Goal: Transaction & Acquisition: Purchase product/service

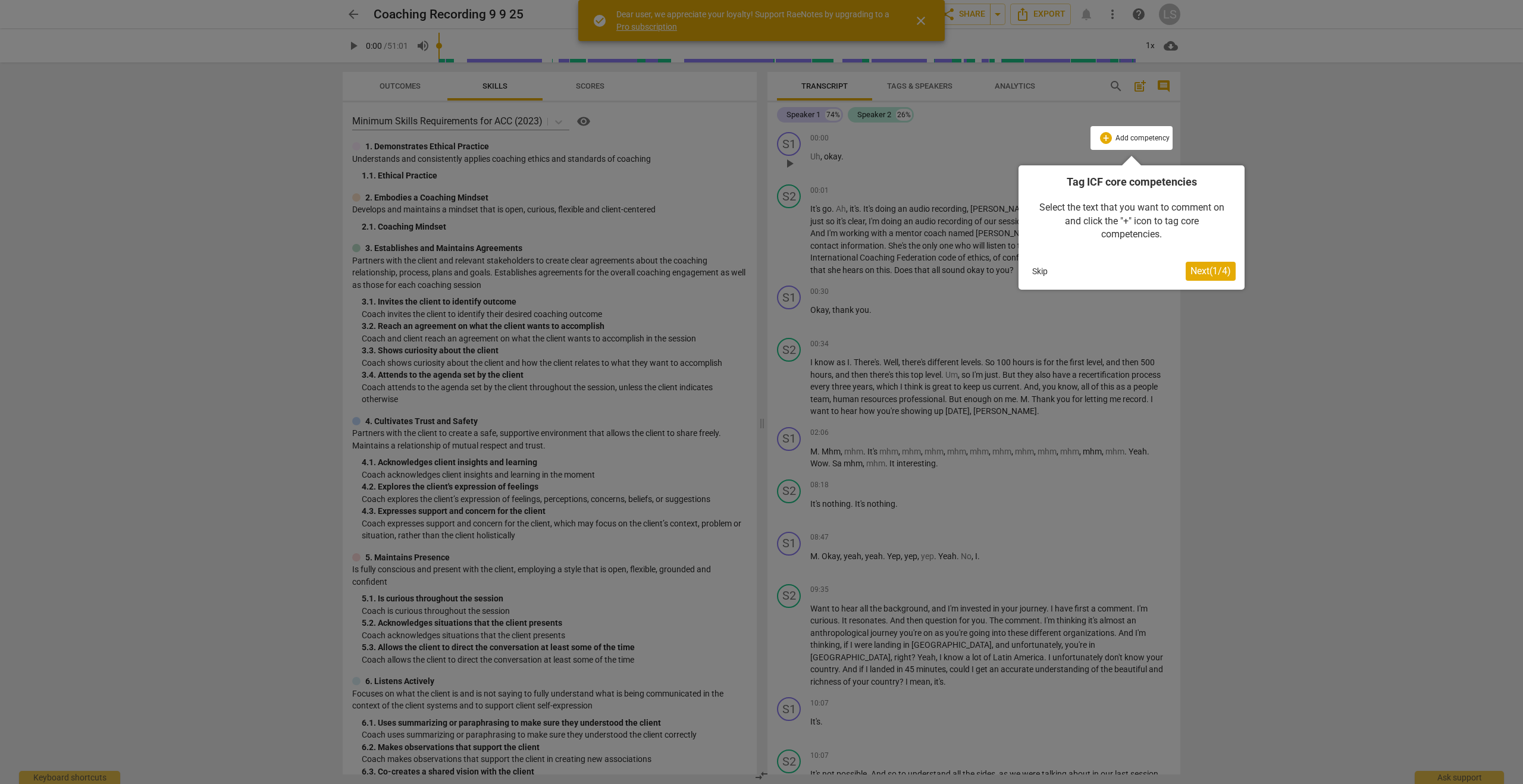
click at [1198, 276] on span "Next ( 1 / 4 )" at bounding box center [1211, 271] width 40 height 11
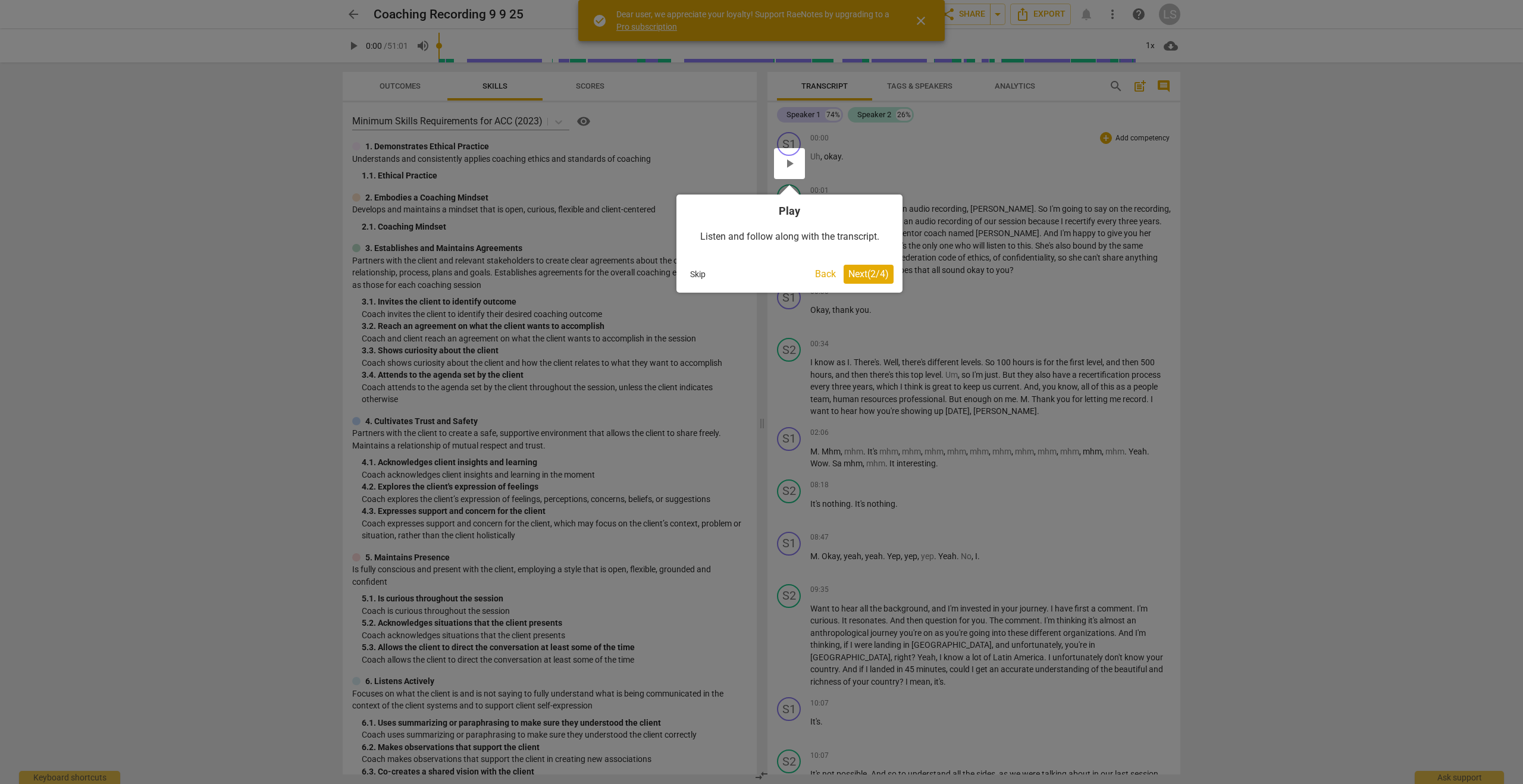
click at [860, 275] on span "Next ( 2 / 4 )" at bounding box center [869, 274] width 40 height 11
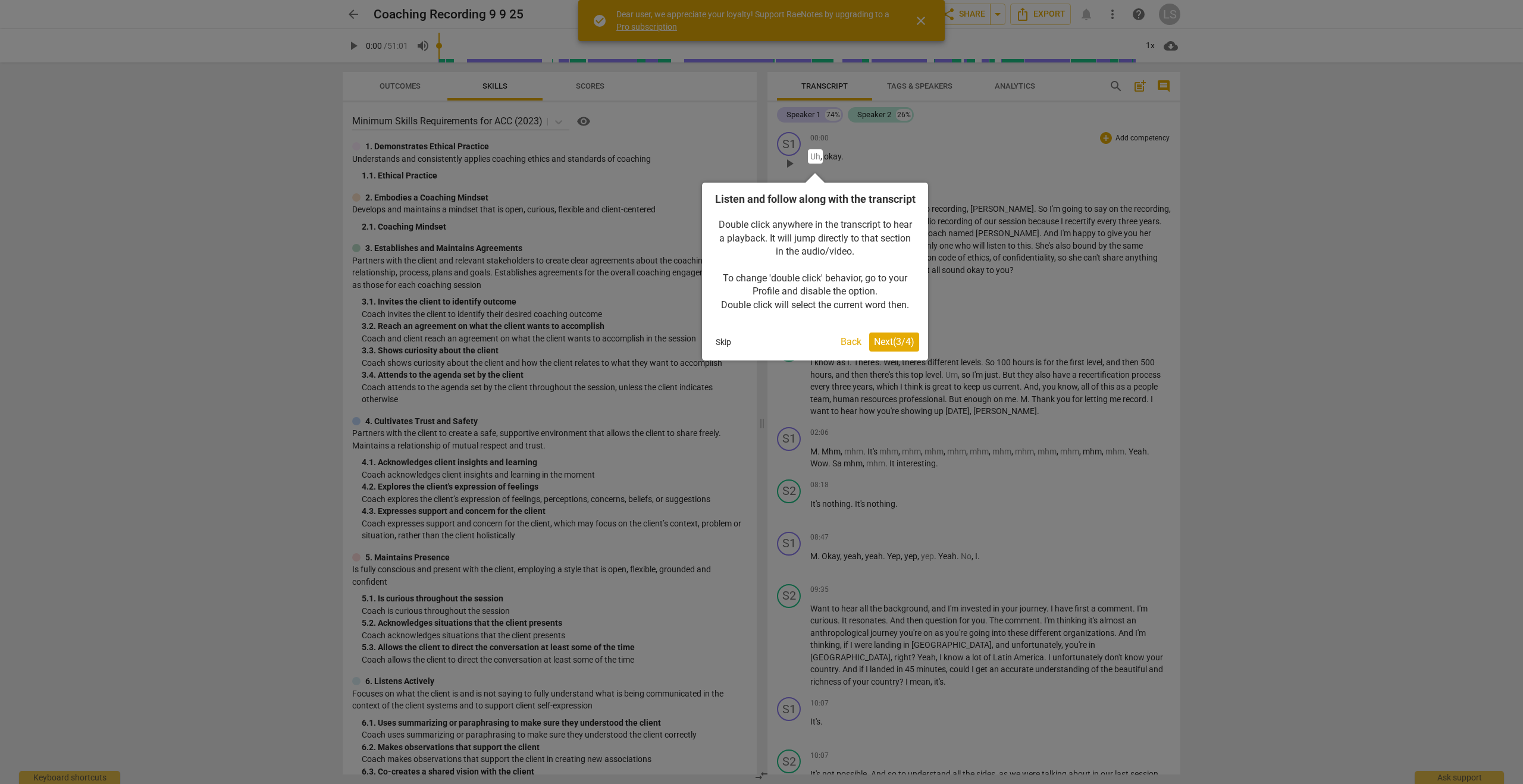
click at [902, 347] on span "Next ( 3 / 4 )" at bounding box center [894, 342] width 40 height 11
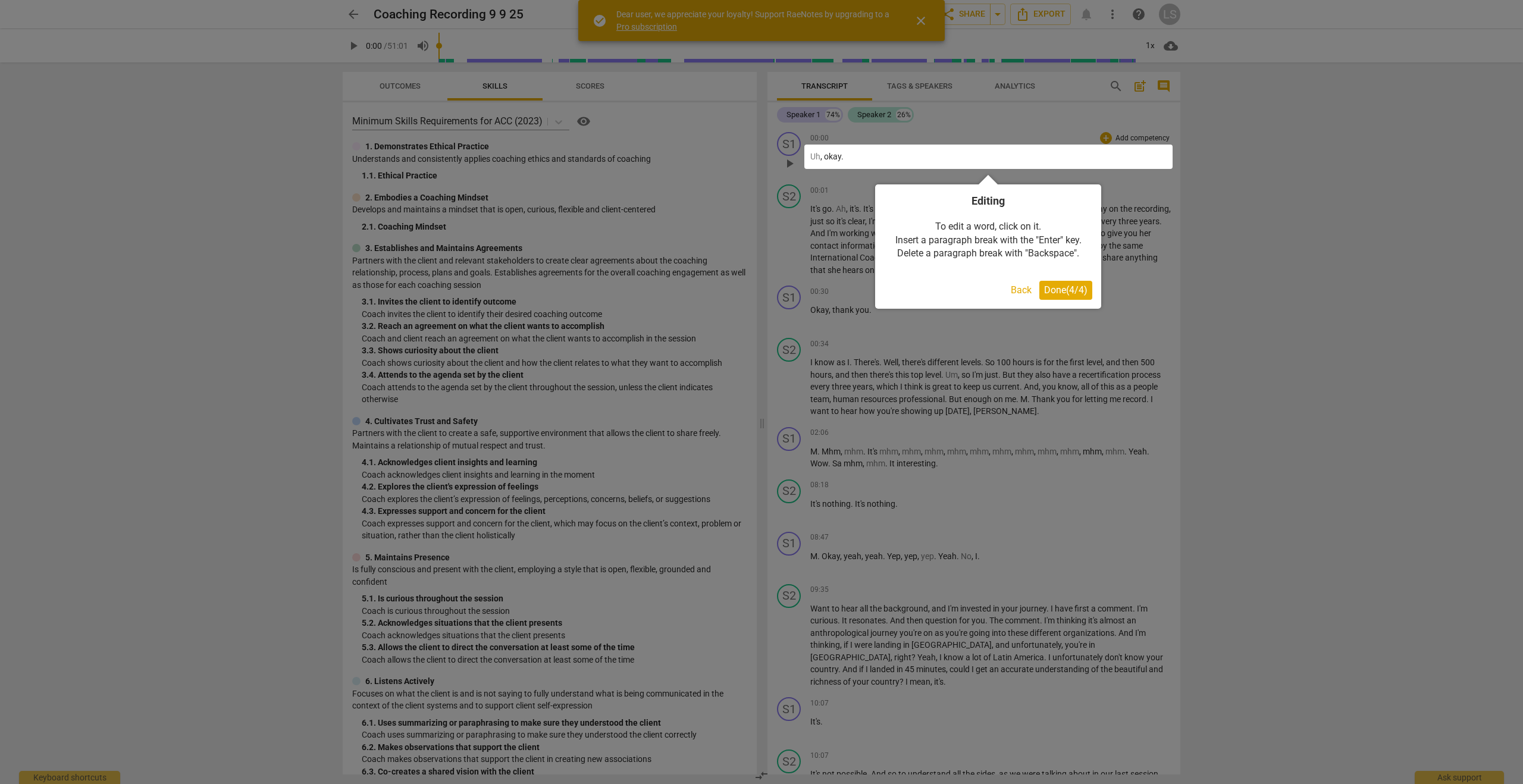
click at [1092, 292] on button "Done ( 4 / 4 )" at bounding box center [1066, 290] width 53 height 19
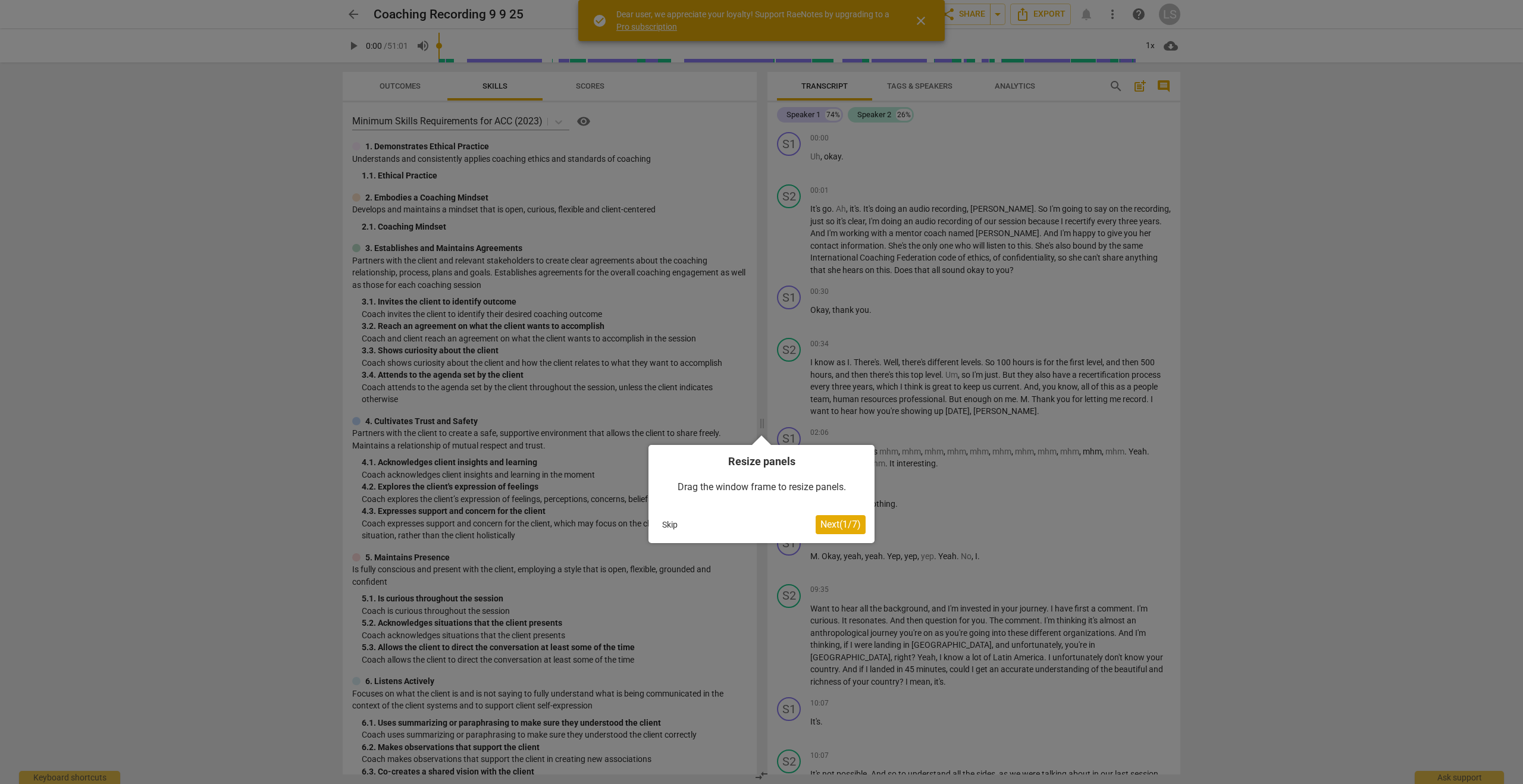
click at [850, 529] on button "Next ( 1 / 7 )" at bounding box center [841, 524] width 50 height 19
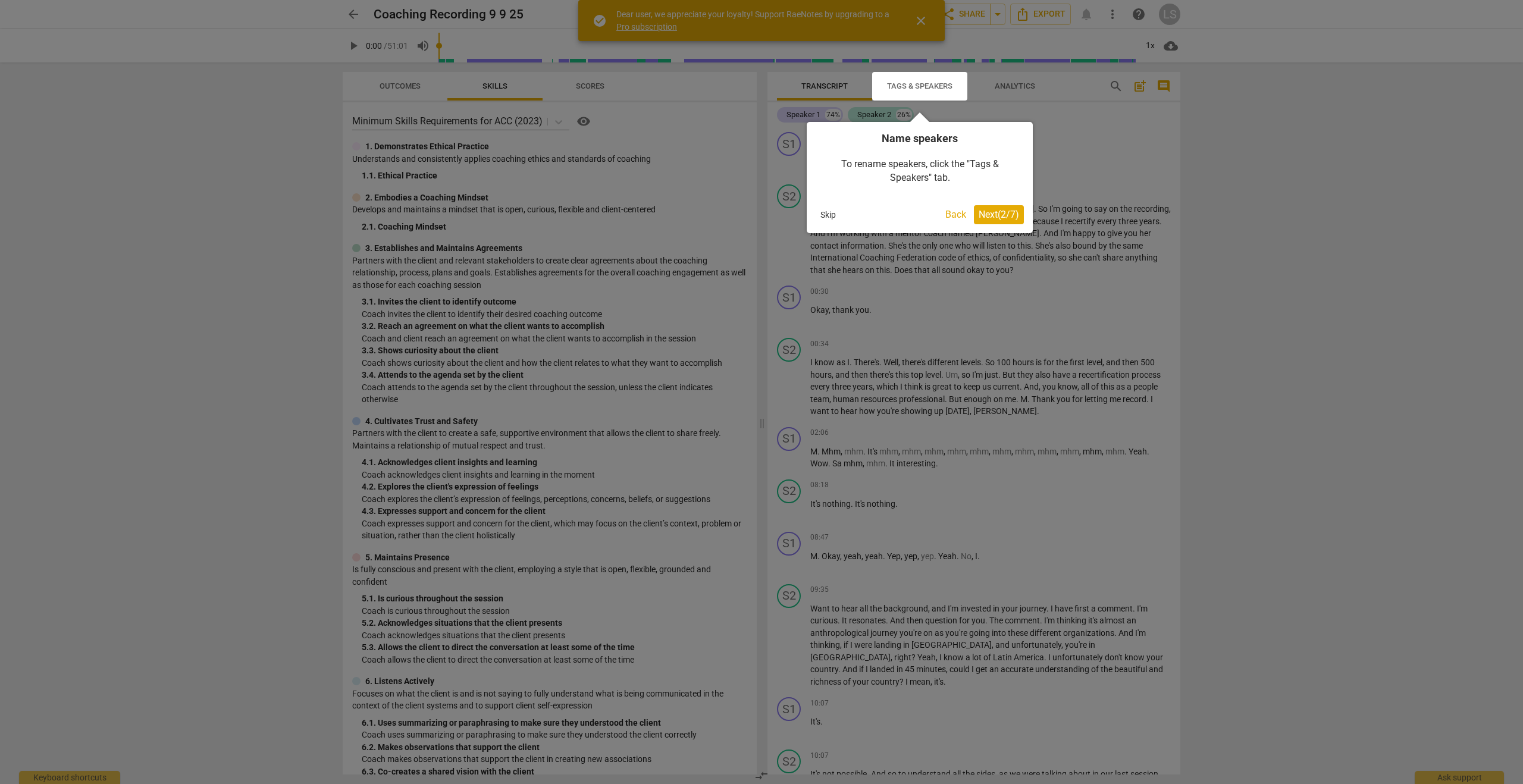
click at [826, 207] on button "Skip" at bounding box center [828, 214] width 25 height 18
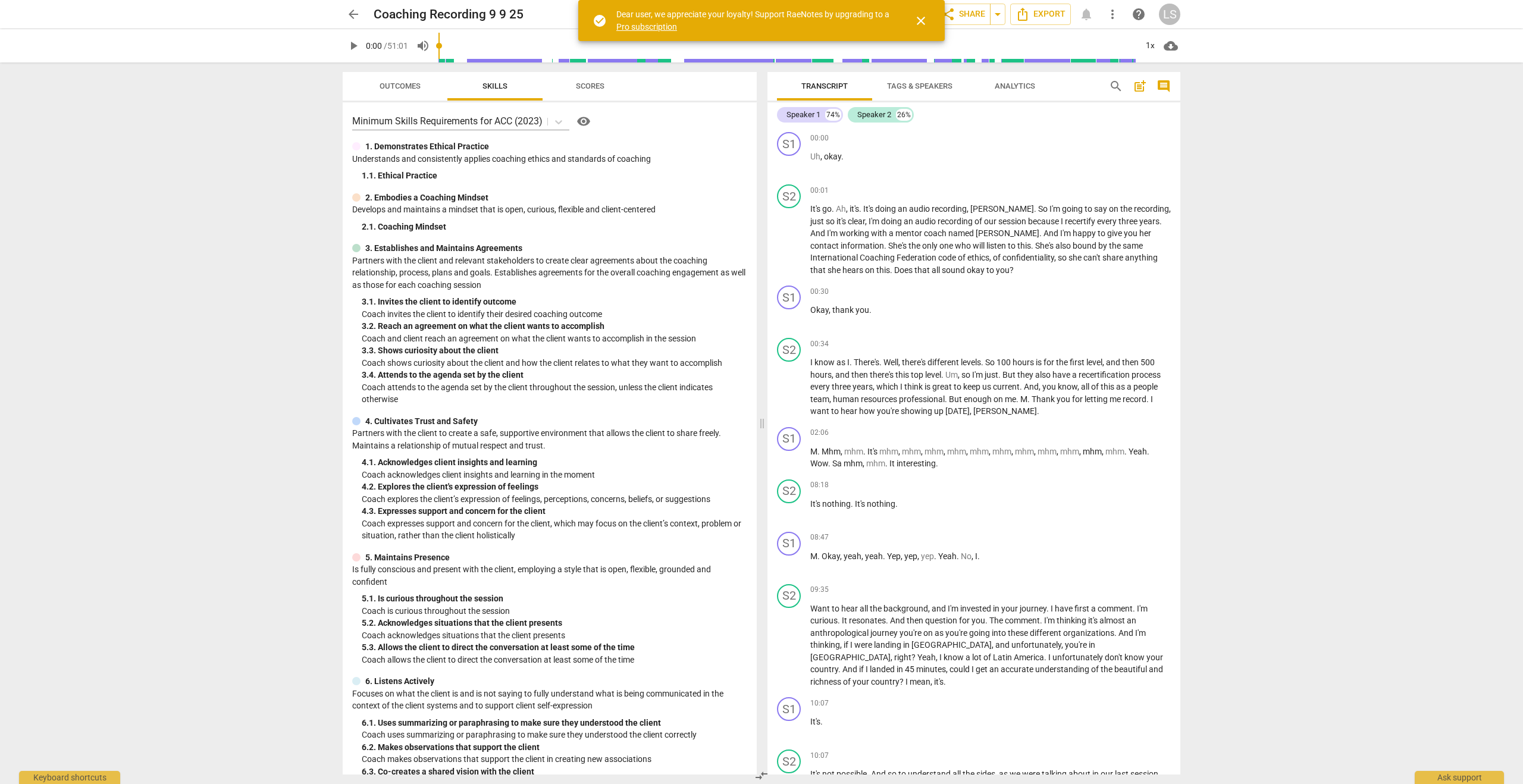
click at [918, 18] on span "close" at bounding box center [921, 20] width 14 height 14
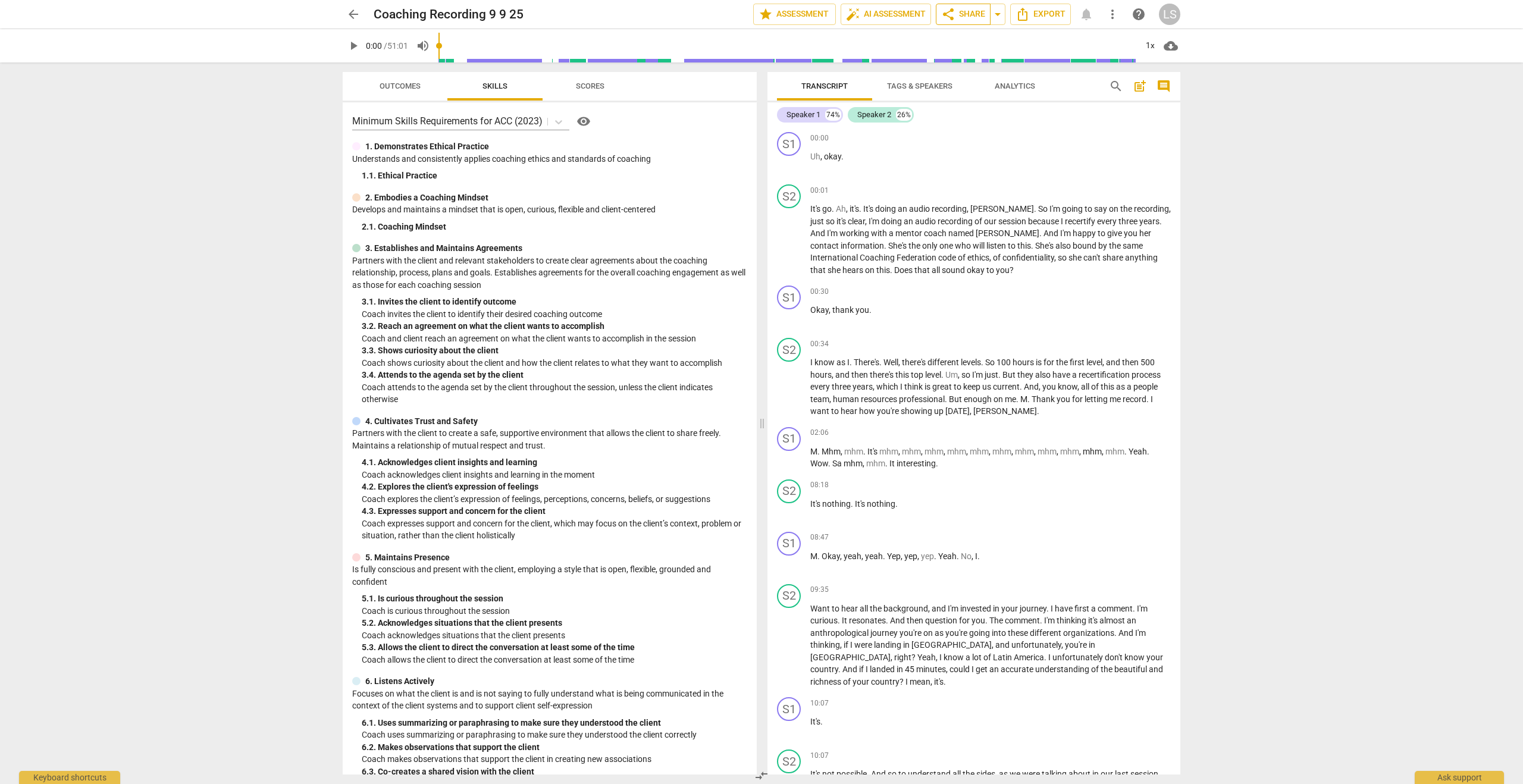
click at [968, 16] on span "share Share" at bounding box center [963, 14] width 44 height 14
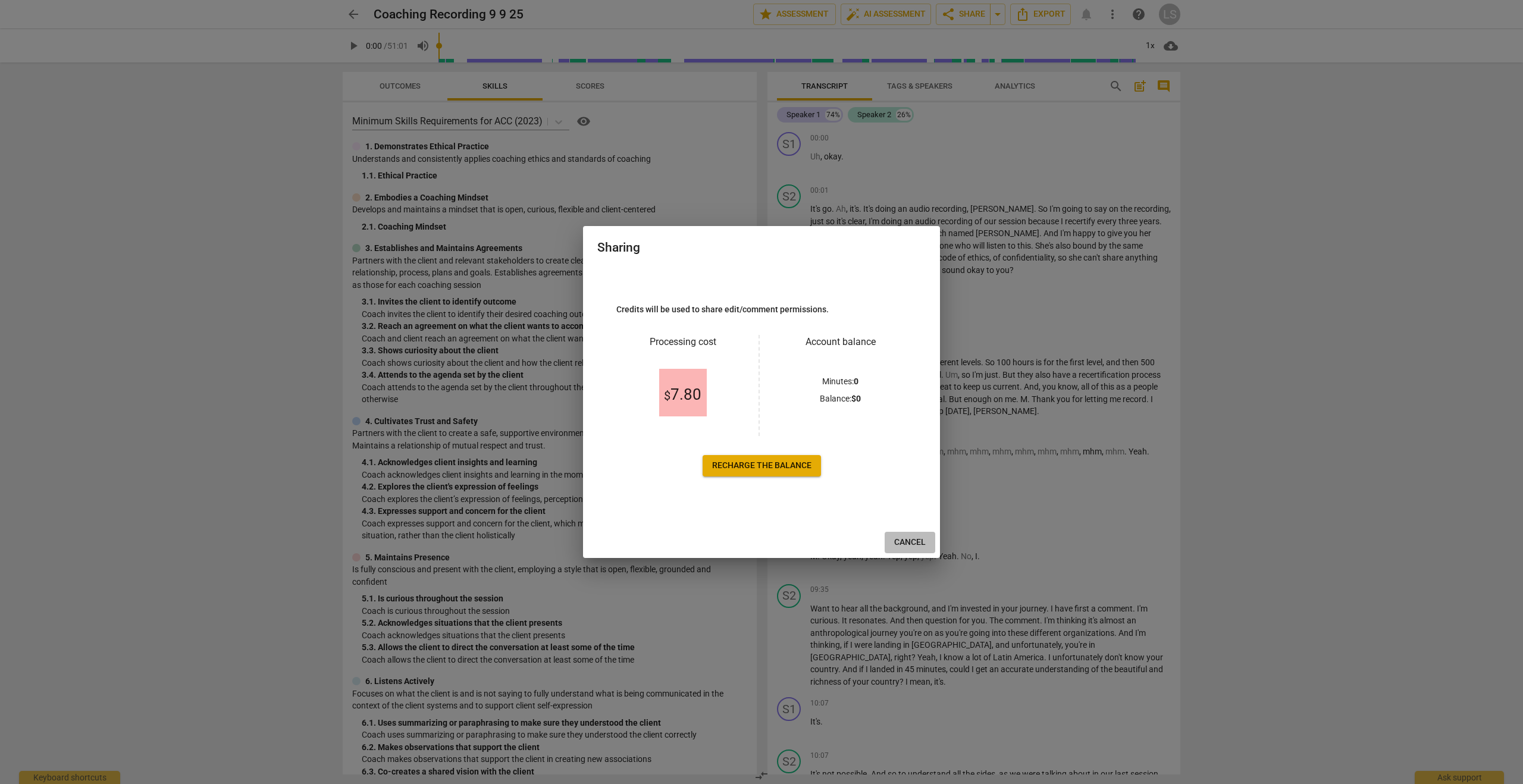
click at [908, 541] on span "Cancel" at bounding box center [910, 542] width 31 height 12
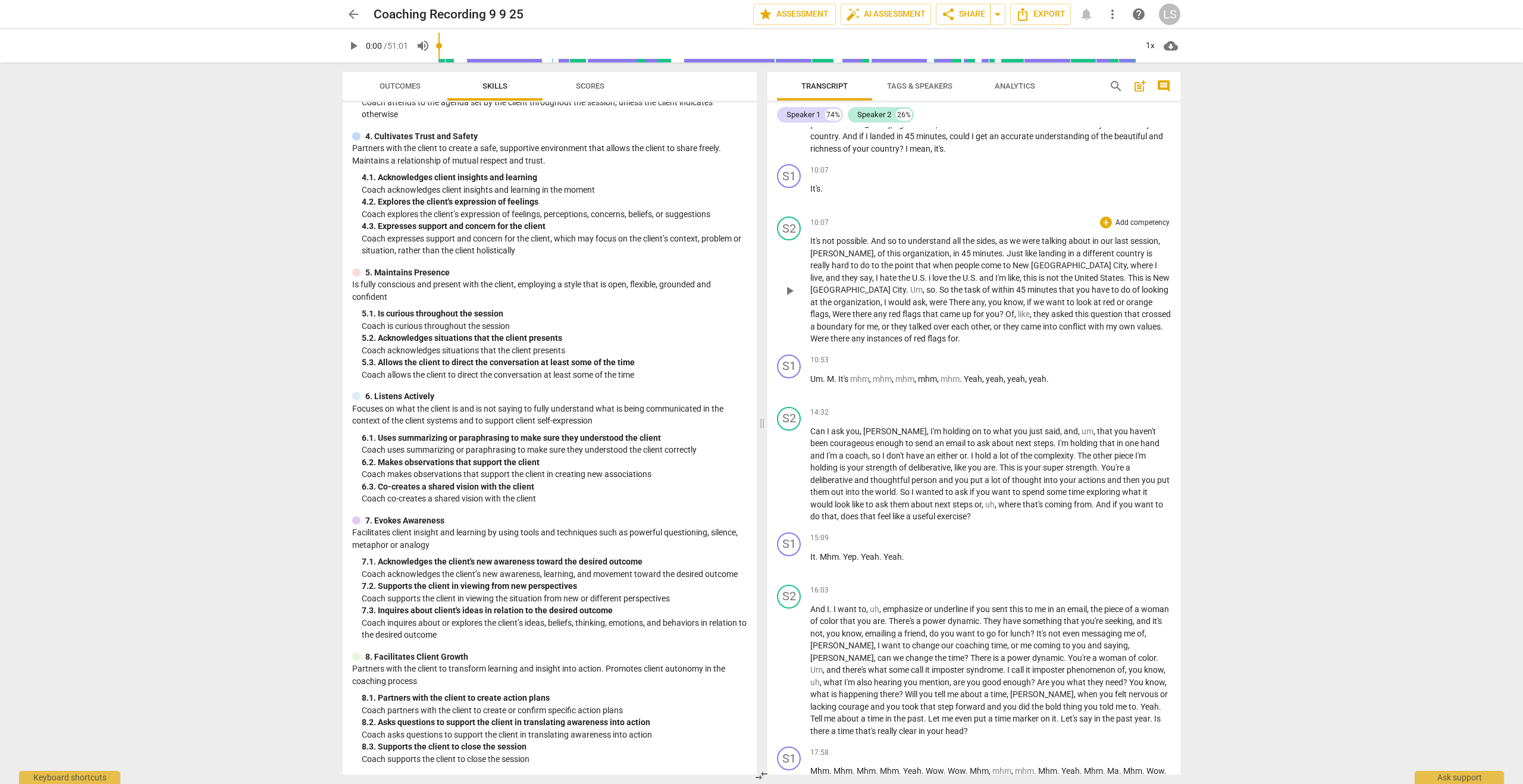
scroll to position [436, 0]
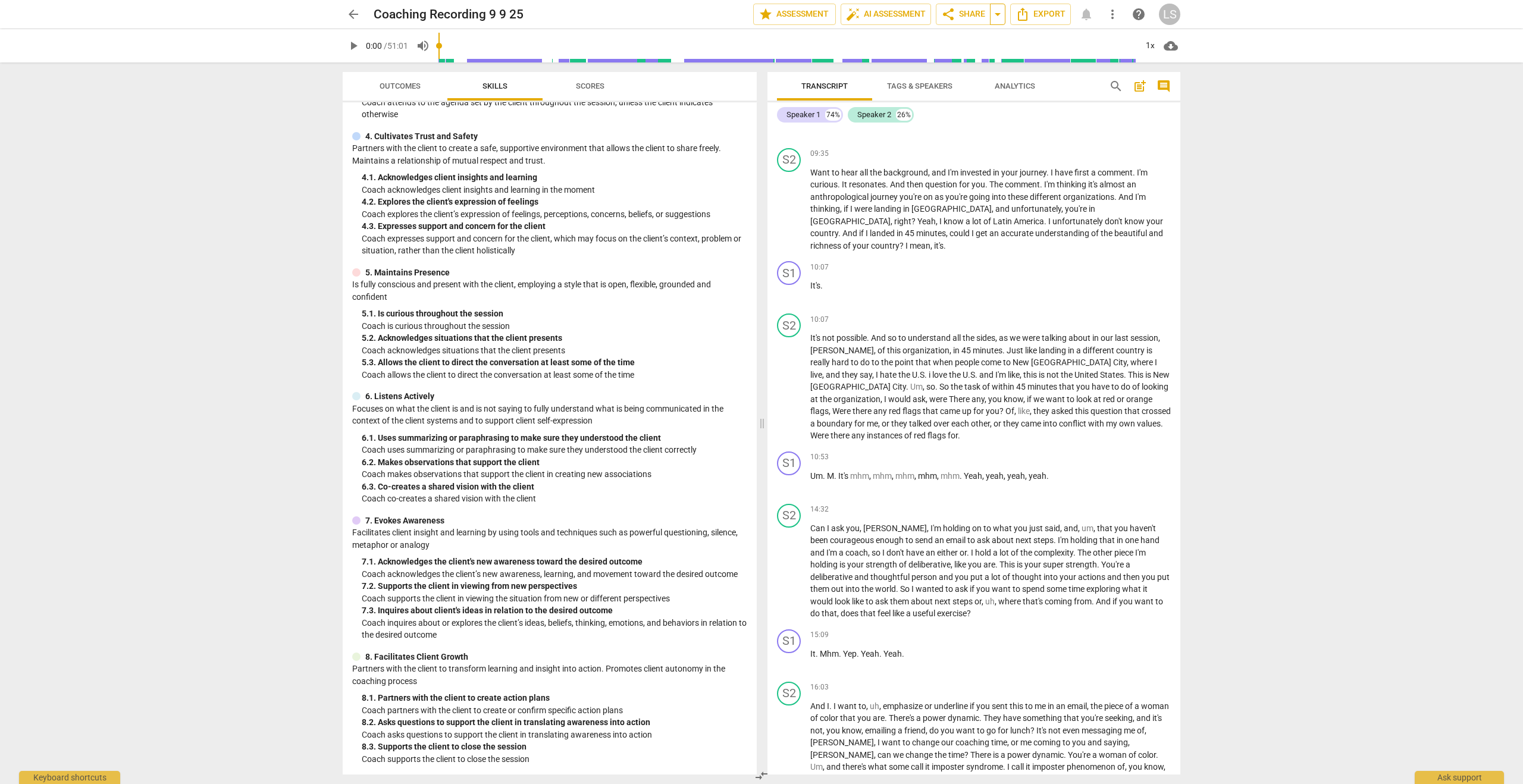
click at [997, 18] on span "arrow_drop_down" at bounding box center [997, 14] width 14 height 14
click at [957, 19] on span "share Share" at bounding box center [963, 14] width 44 height 14
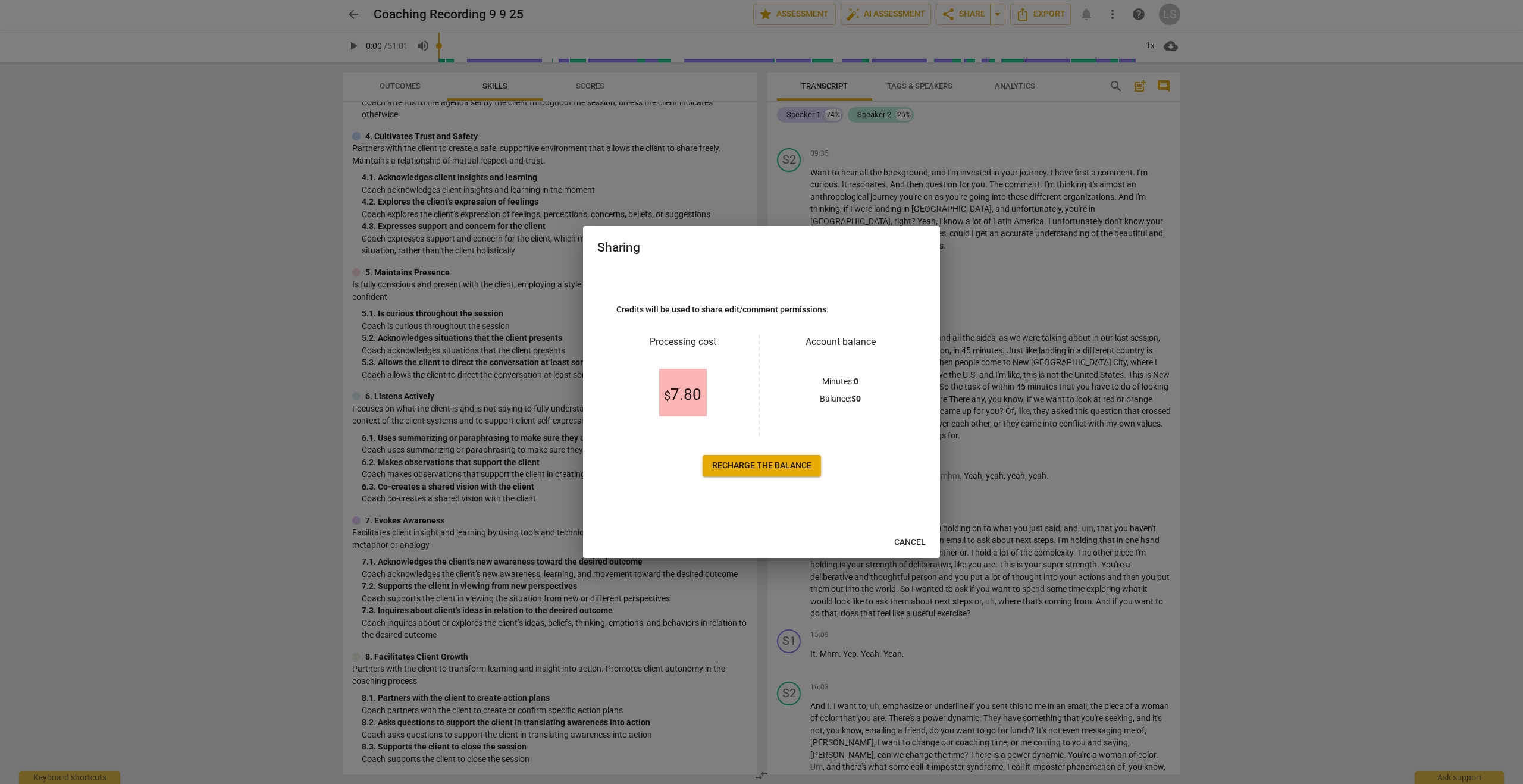
click at [750, 469] on span "Recharge the balance" at bounding box center [761, 466] width 99 height 12
